Goal: Use online tool/utility: Utilize a website feature to perform a specific function

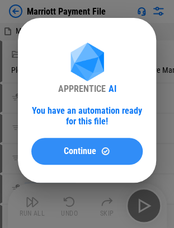
click at [55, 160] on button "Continue" at bounding box center [86, 151] width 111 height 27
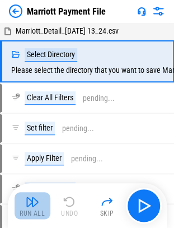
click at [33, 215] on div "Run All" at bounding box center [32, 213] width 25 height 7
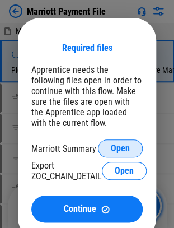
click at [119, 146] on span "Open" at bounding box center [120, 148] width 19 height 9
